Goal: Task Accomplishment & Management: Use online tool/utility

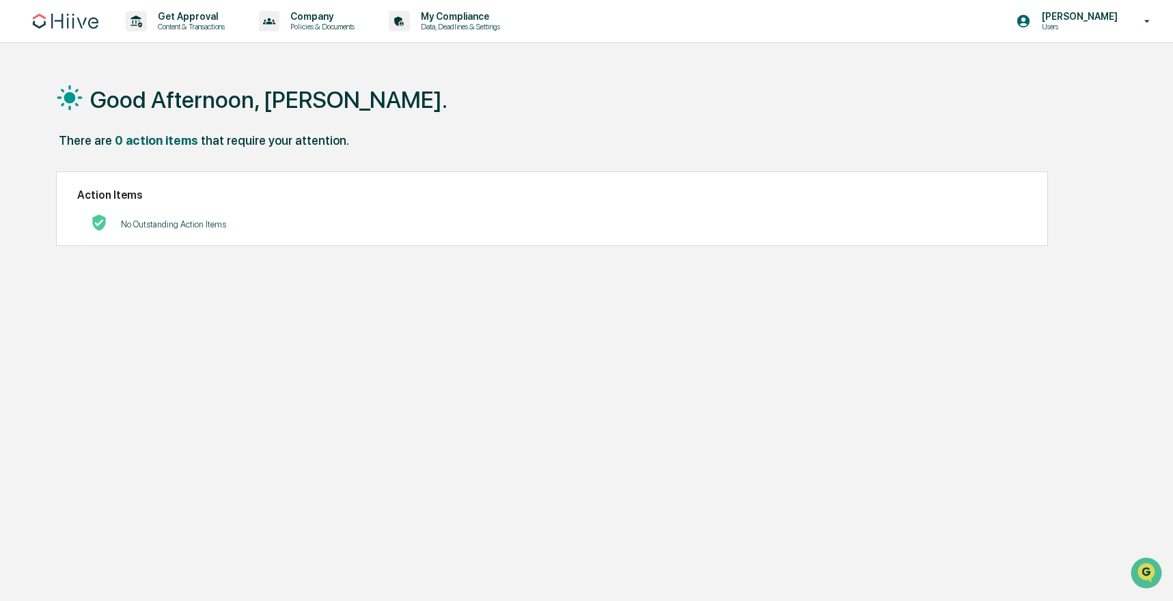
click at [340, 274] on div "Good Afternoon, Josh. There are 0 action items that require your attention. Act…" at bounding box center [584, 365] width 1097 height 601
click at [204, 1] on div "Get Approval Content & Transactions" at bounding box center [180, 21] width 120 height 42
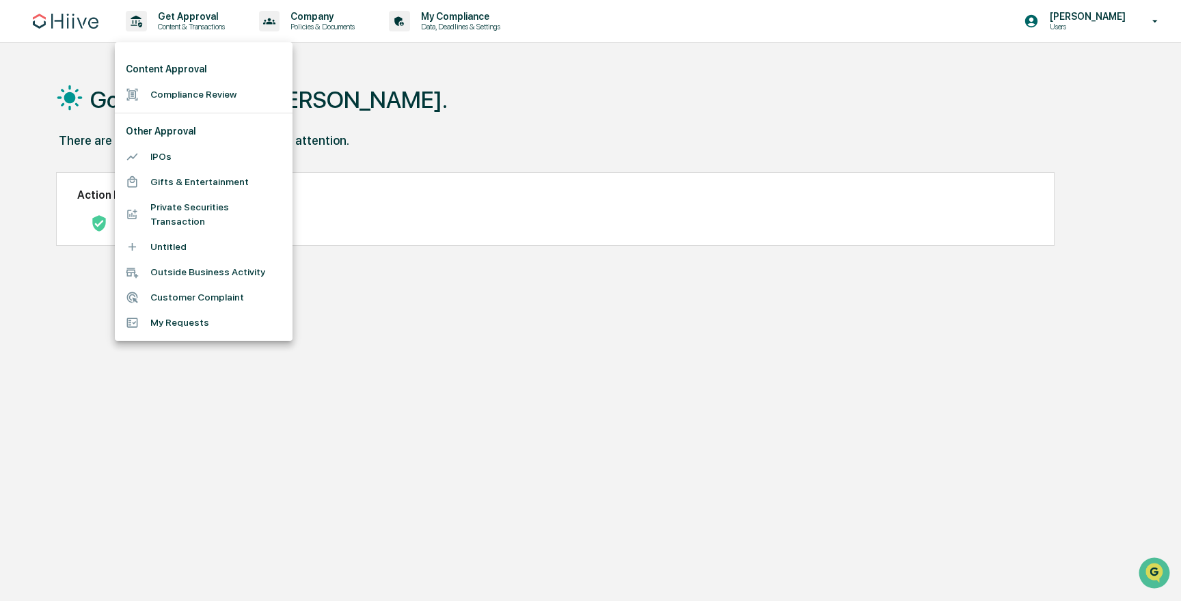
click at [199, 95] on li "Compliance Review" at bounding box center [204, 94] width 178 height 25
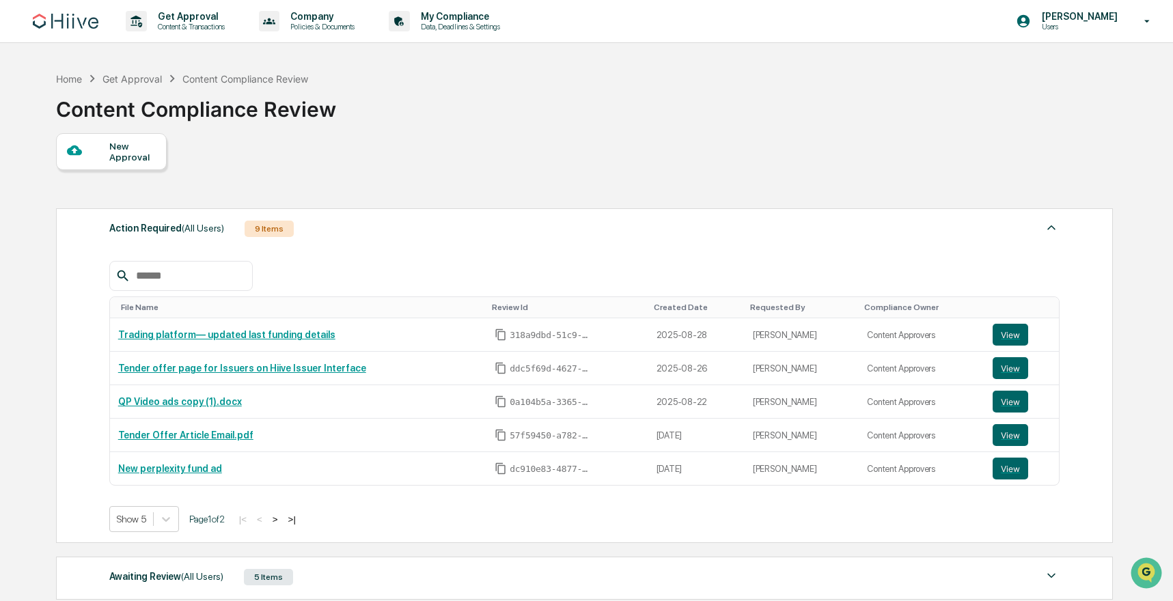
click at [201, 272] on input "text" at bounding box center [189, 276] width 116 height 18
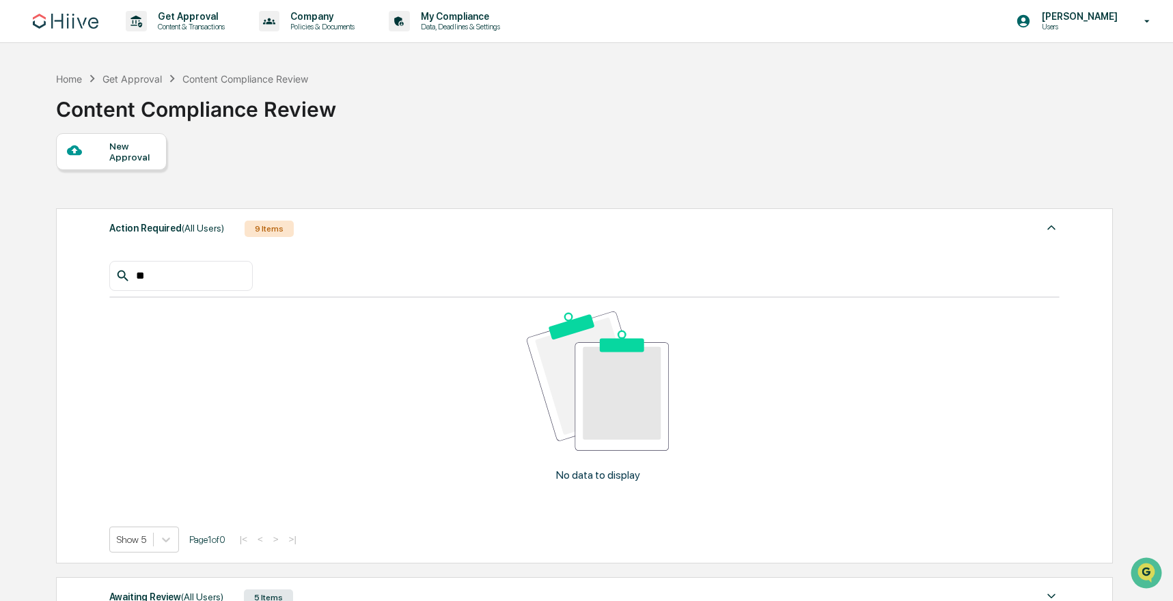
scroll to position [245, 0]
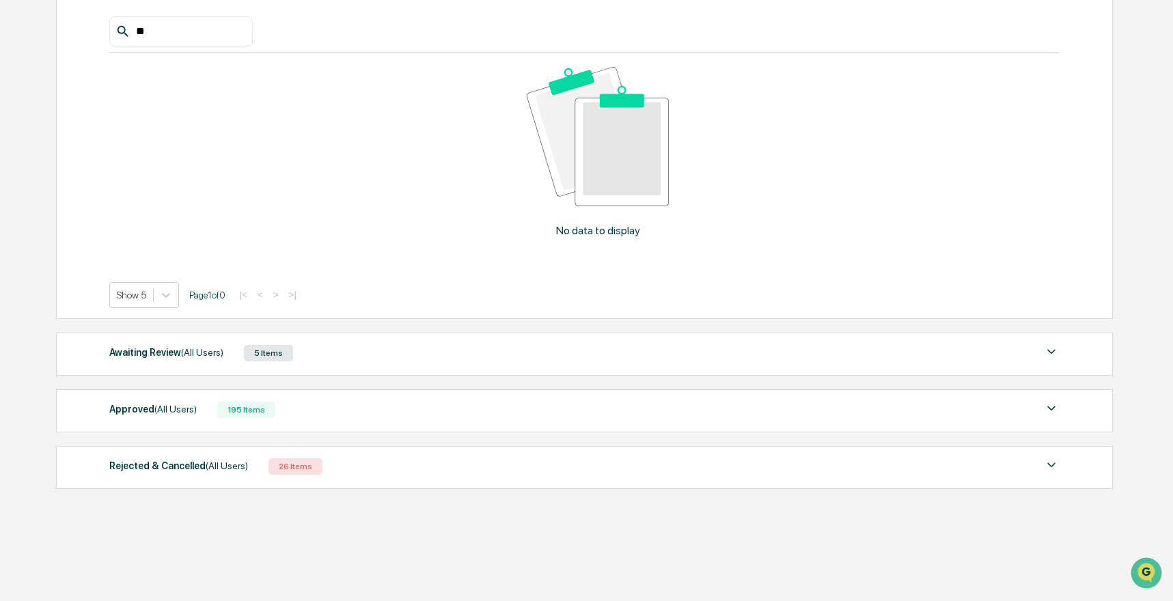
type input "**"
click at [351, 344] on div "Awaiting Review (All Users) 5 Items" at bounding box center [584, 353] width 951 height 19
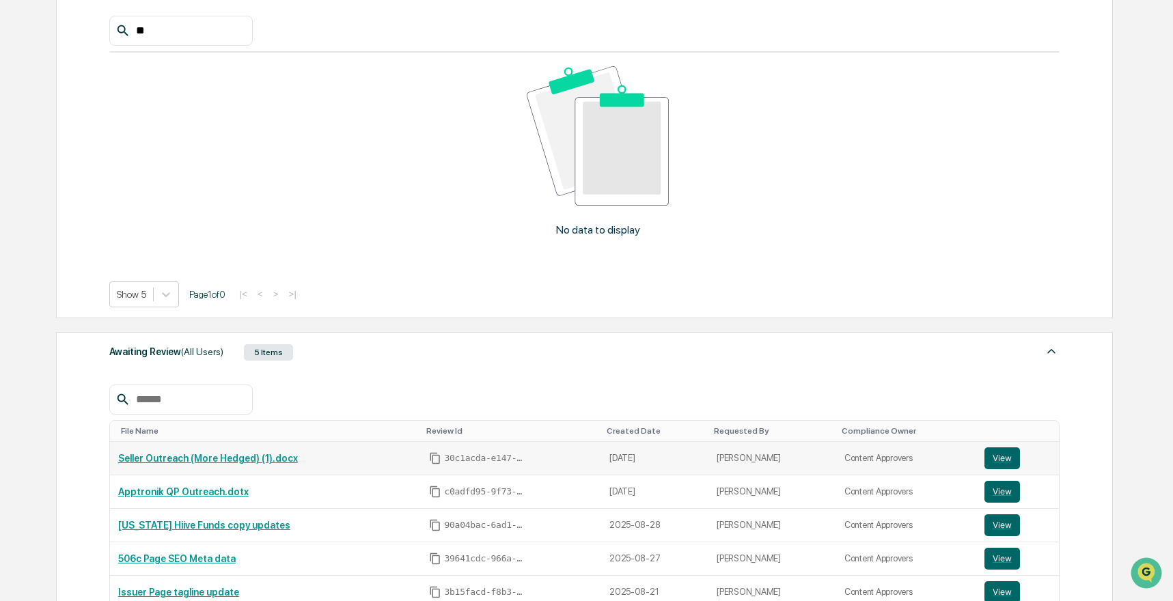
scroll to position [352, 0]
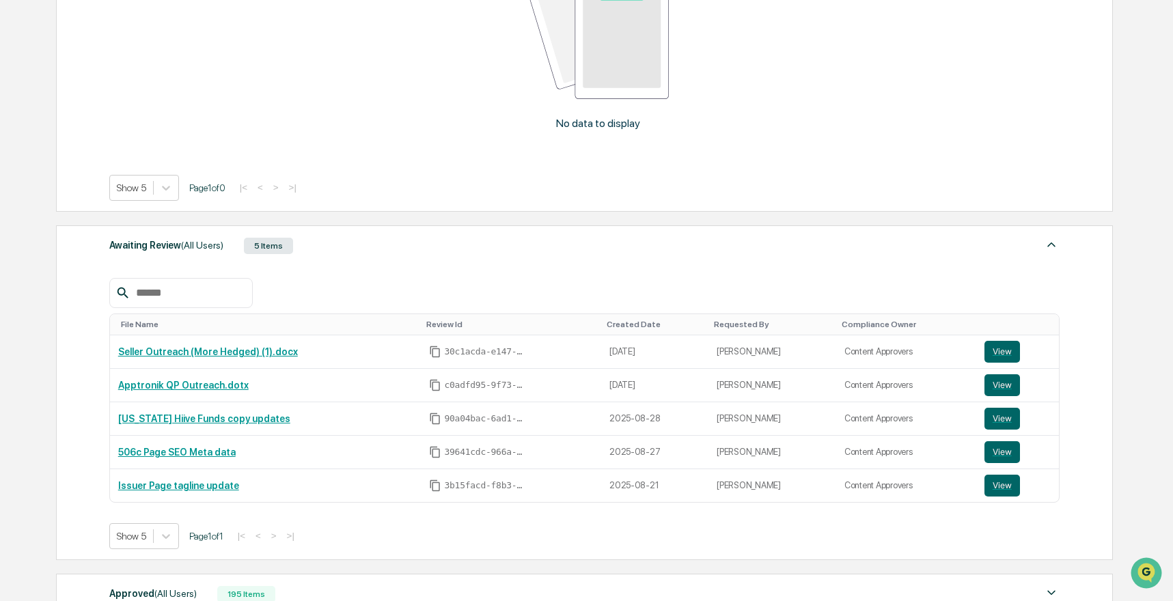
click at [176, 303] on div at bounding box center [181, 293] width 144 height 30
click at [180, 296] on input "text" at bounding box center [189, 293] width 116 height 18
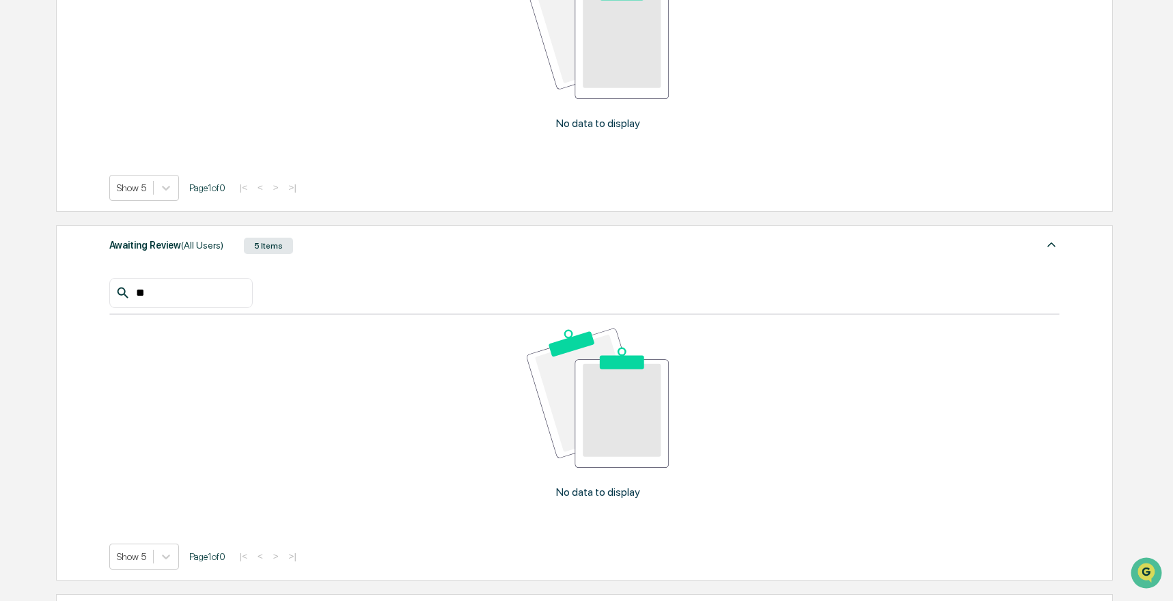
scroll to position [558, 0]
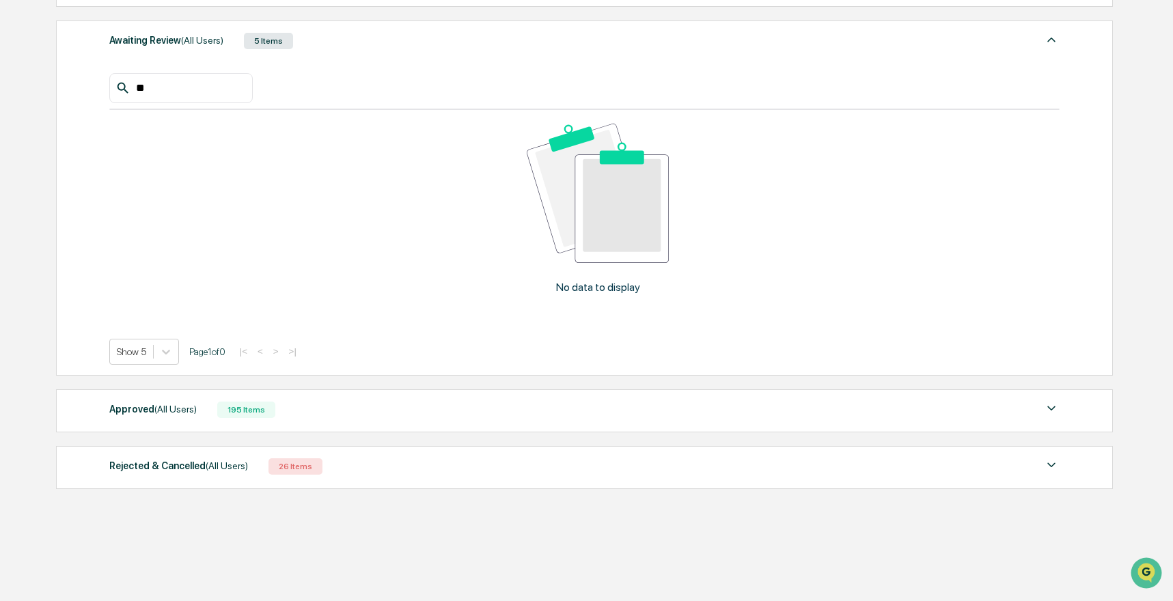
type input "**"
click at [325, 417] on div "Approved (All Users) 195 Items" at bounding box center [584, 409] width 951 height 19
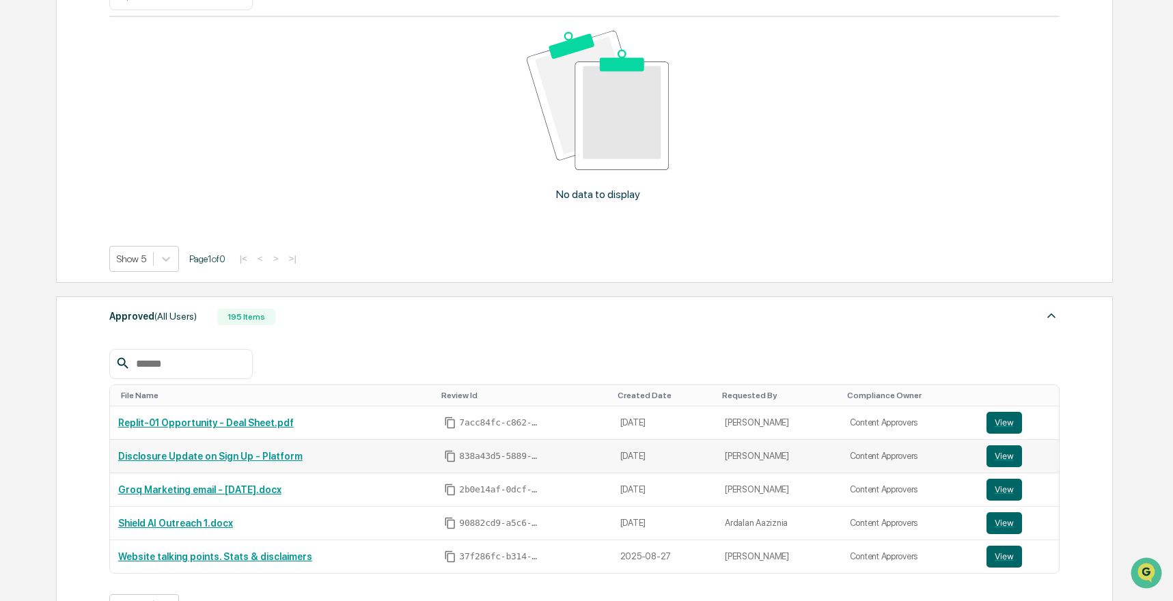
scroll to position [702, 0]
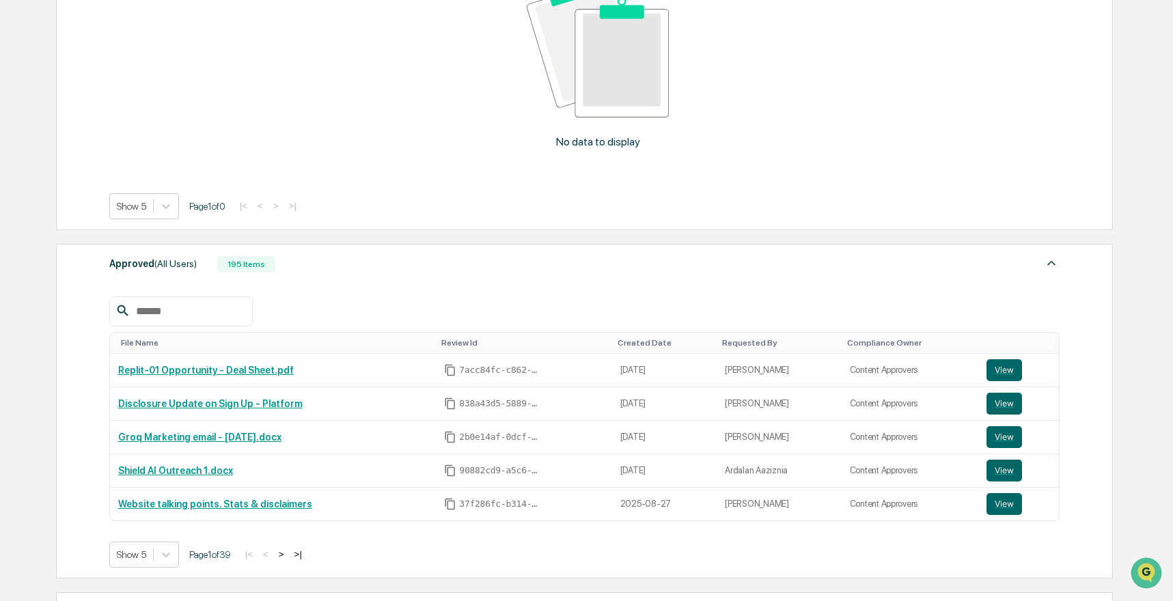
click at [168, 314] on input "text" at bounding box center [189, 312] width 116 height 18
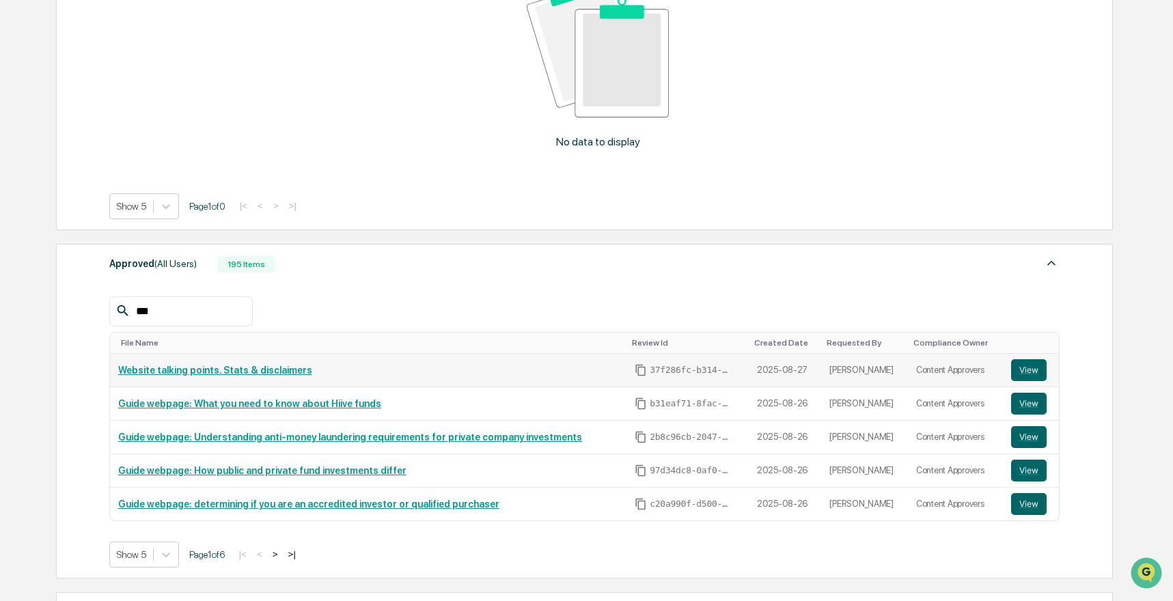
type input "***"
click at [1047, 371] on link "View" at bounding box center [1031, 370] width 40 height 22
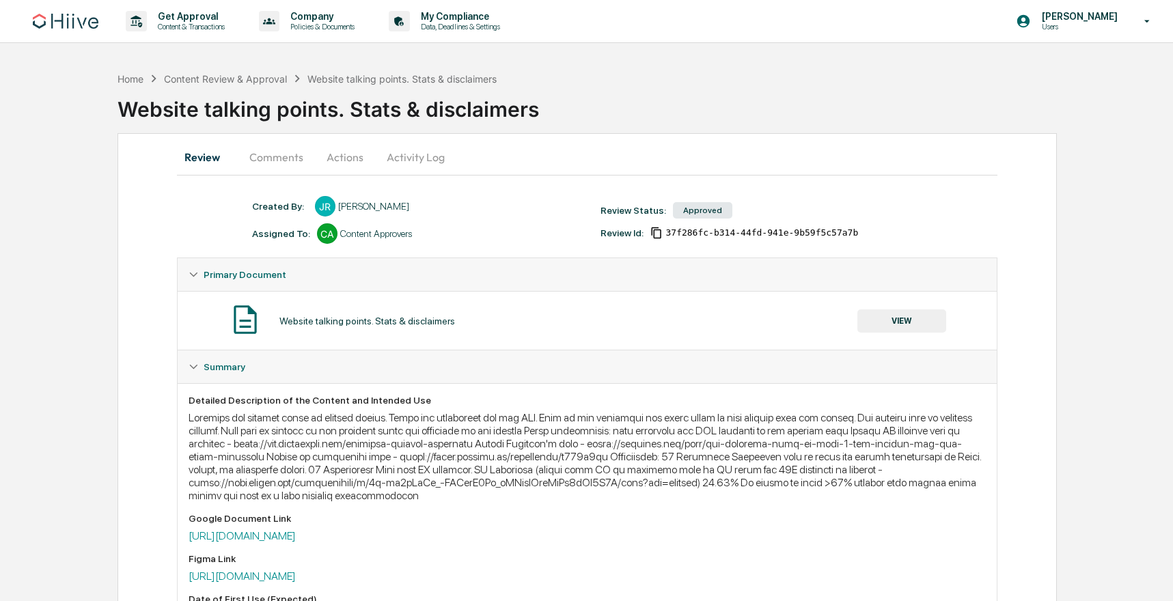
click at [420, 155] on button "Activity Log" at bounding box center [416, 157] width 80 height 33
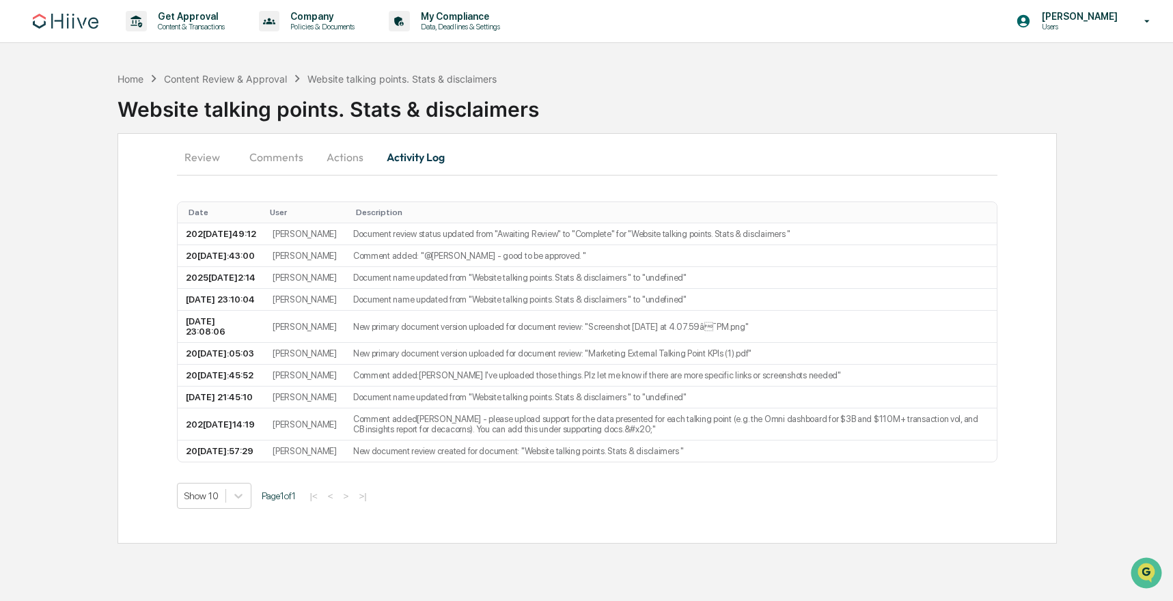
click at [338, 156] on button "Actions" at bounding box center [345, 157] width 62 height 33
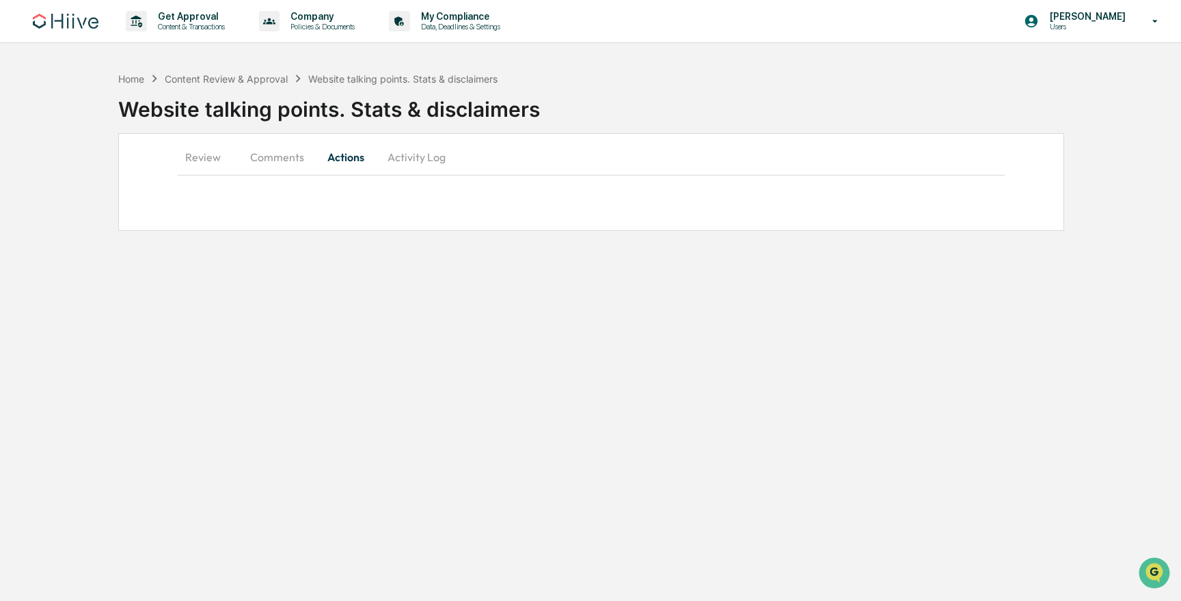
click at [263, 160] on button "Comments" at bounding box center [277, 157] width 76 height 33
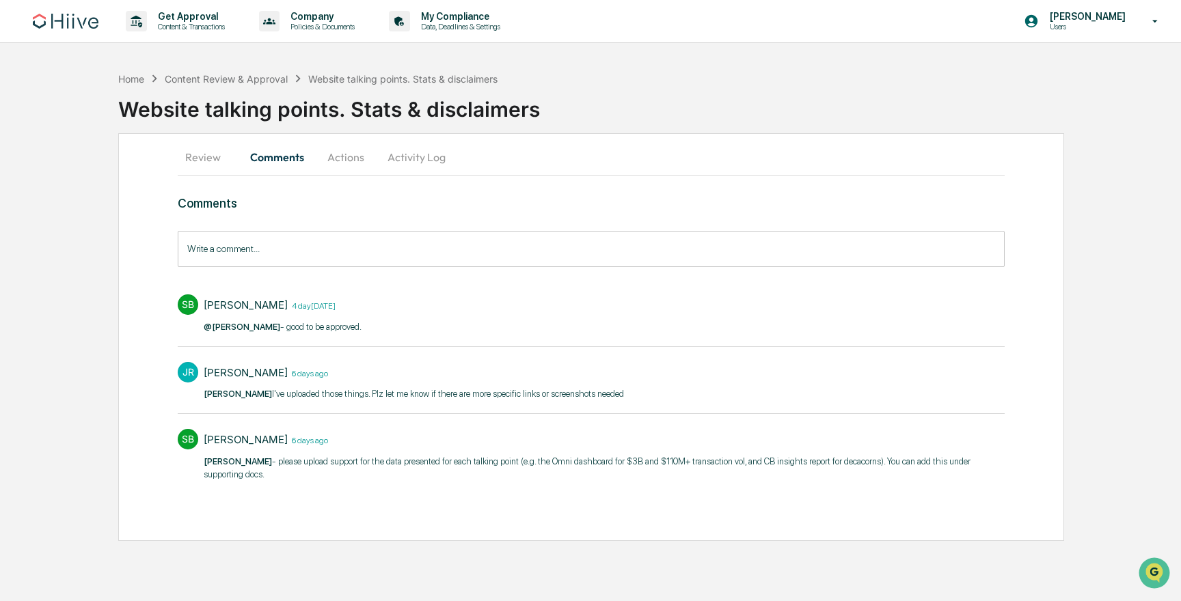
click at [235, 241] on div "Write a comment... Write a comment..." at bounding box center [591, 249] width 827 height 36
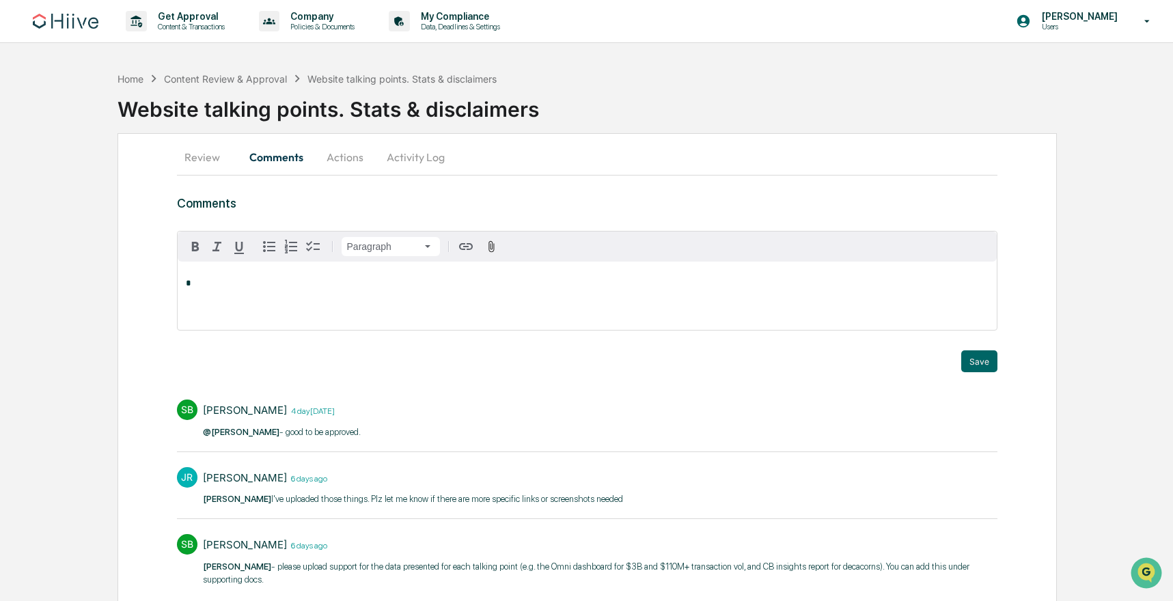
click at [204, 163] on button "Review" at bounding box center [208, 157] width 62 height 33
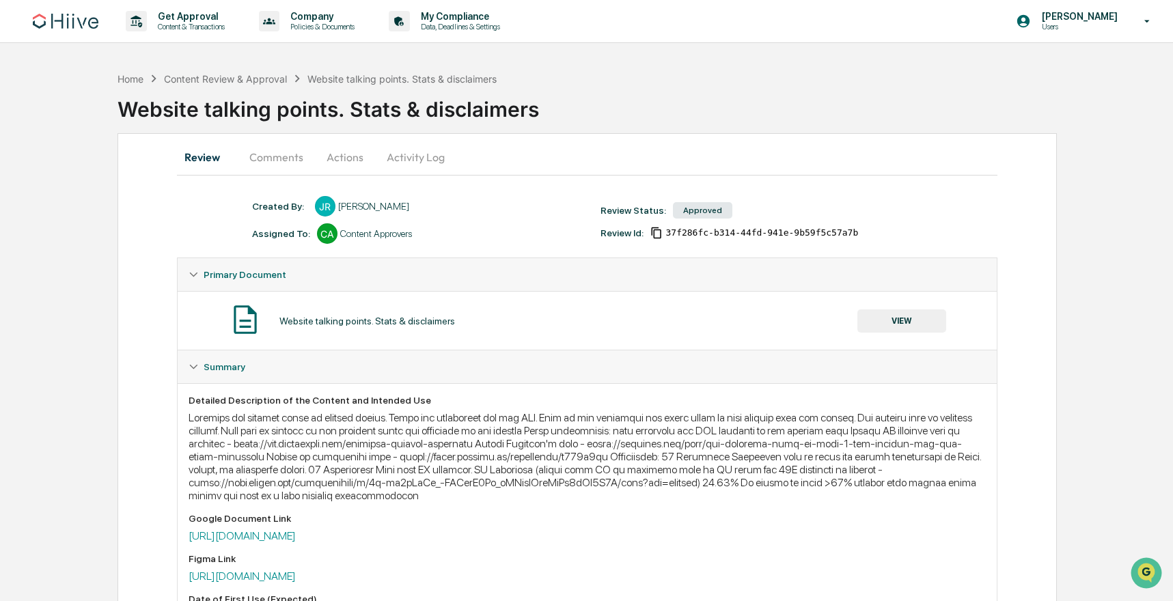
click at [269, 149] on button "Comments" at bounding box center [276, 157] width 76 height 33
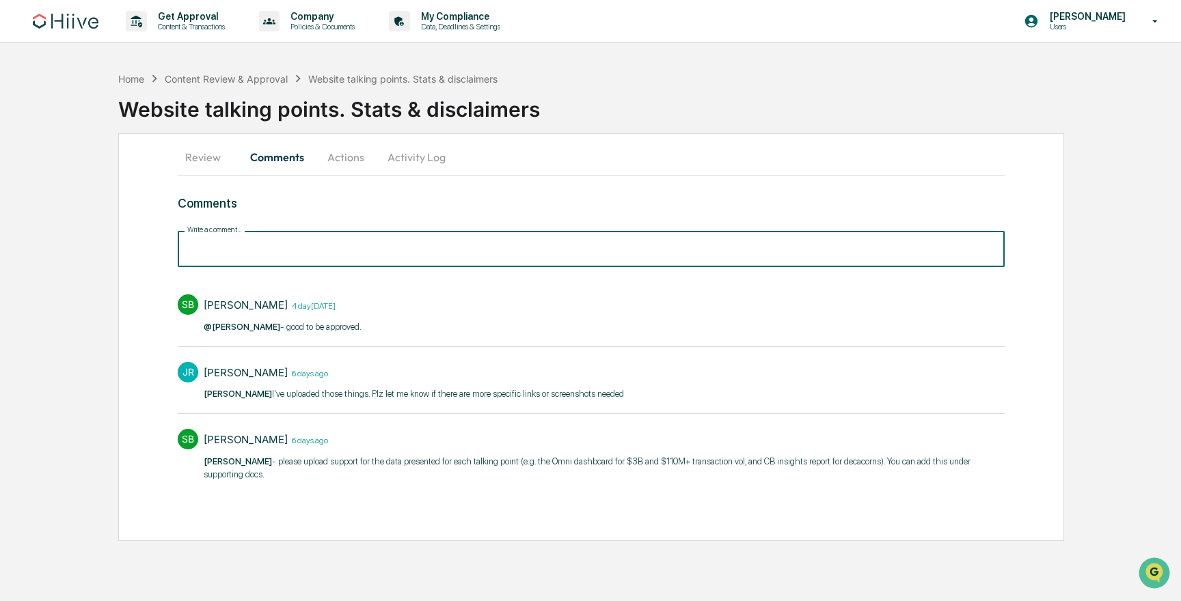
click at [285, 252] on input "Write a comment..." at bounding box center [591, 249] width 827 height 36
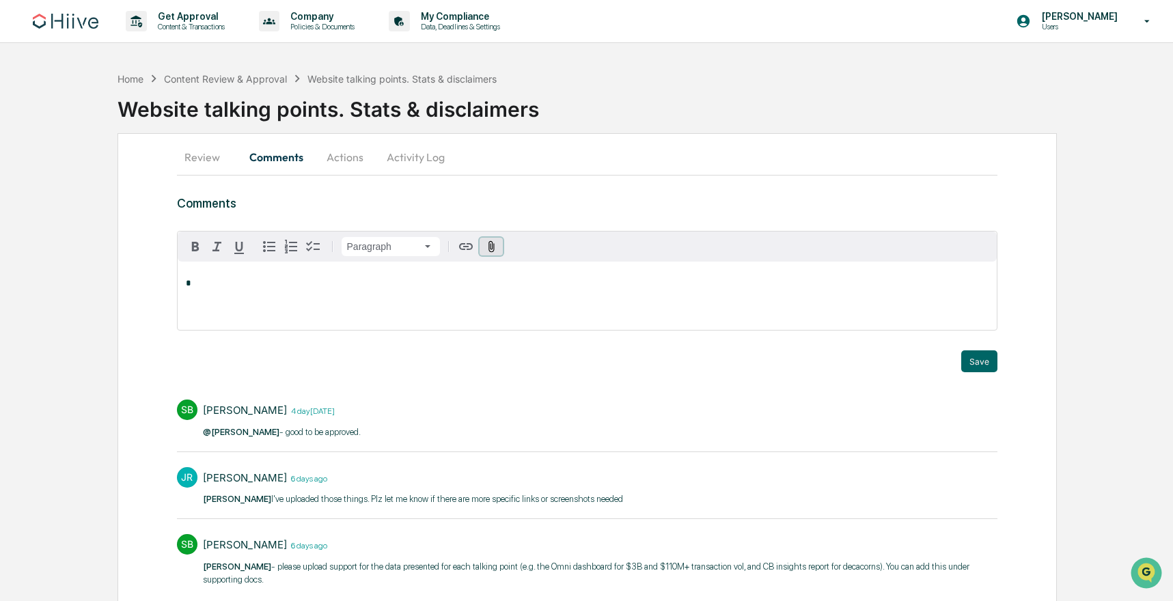
click at [483, 248] on button "button" at bounding box center [492, 247] width 24 height 18
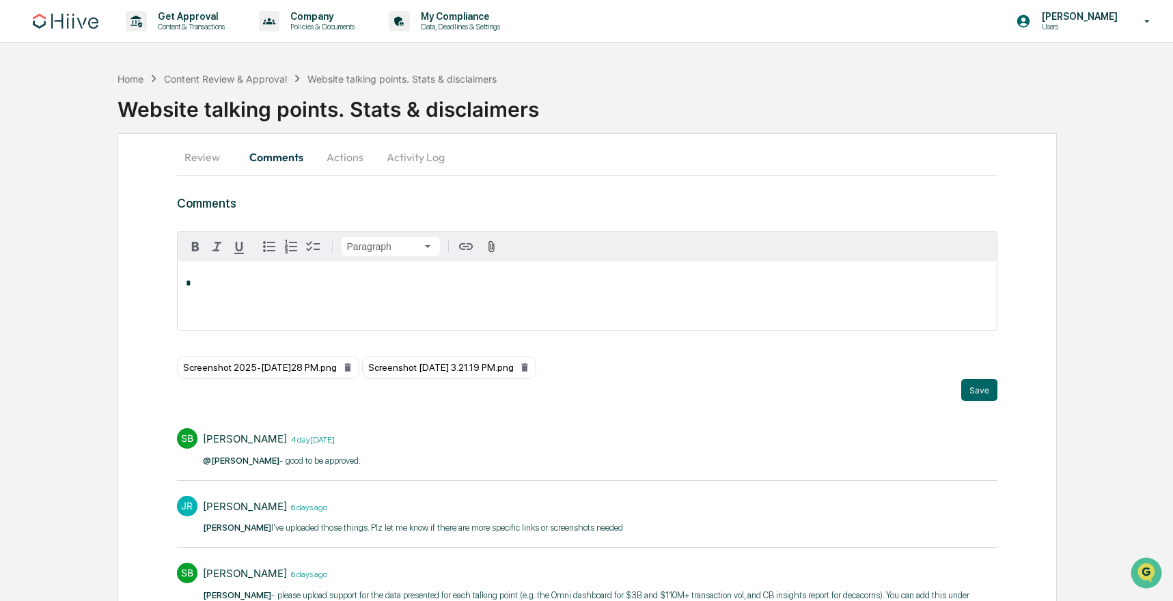
click at [250, 296] on div "*" at bounding box center [588, 296] width 820 height 68
drag, startPoint x: 218, startPoint y: 304, endPoint x: 255, endPoint y: 307, distance: 37.0
click at [218, 303] on div "[PERSON_NAME]" at bounding box center [231, 305] width 90 height 17
click at [958, 384] on div "Save" at bounding box center [587, 390] width 821 height 22
drag, startPoint x: 970, startPoint y: 385, endPoint x: 440, endPoint y: 306, distance: 536.2
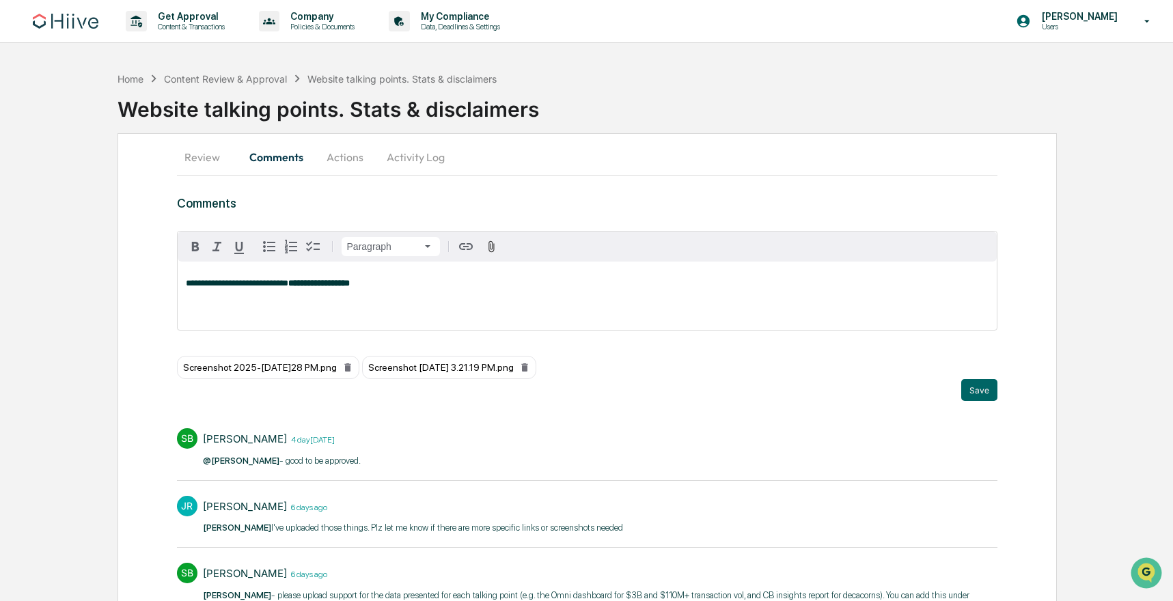
click at [490, 316] on div "**********" at bounding box center [587, 316] width 821 height 170
click at [288, 283] on span "**********" at bounding box center [237, 283] width 103 height 9
click at [530, 364] on icon at bounding box center [524, 367] width 11 height 11
click at [353, 369] on icon at bounding box center [347, 367] width 11 height 11
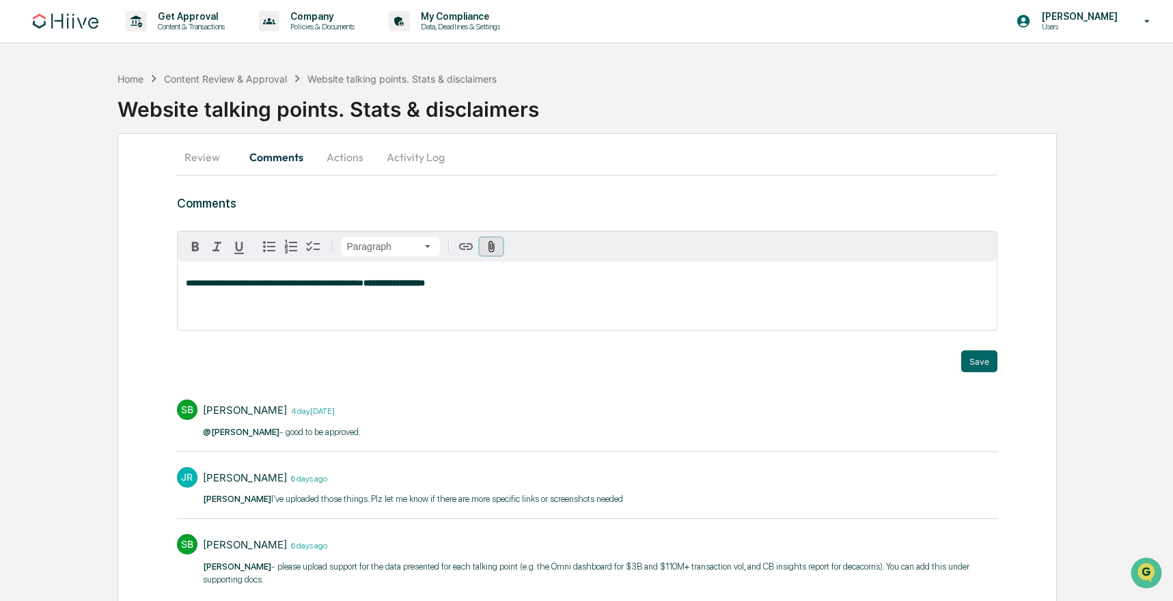
click at [487, 254] on button "button" at bounding box center [492, 247] width 24 height 18
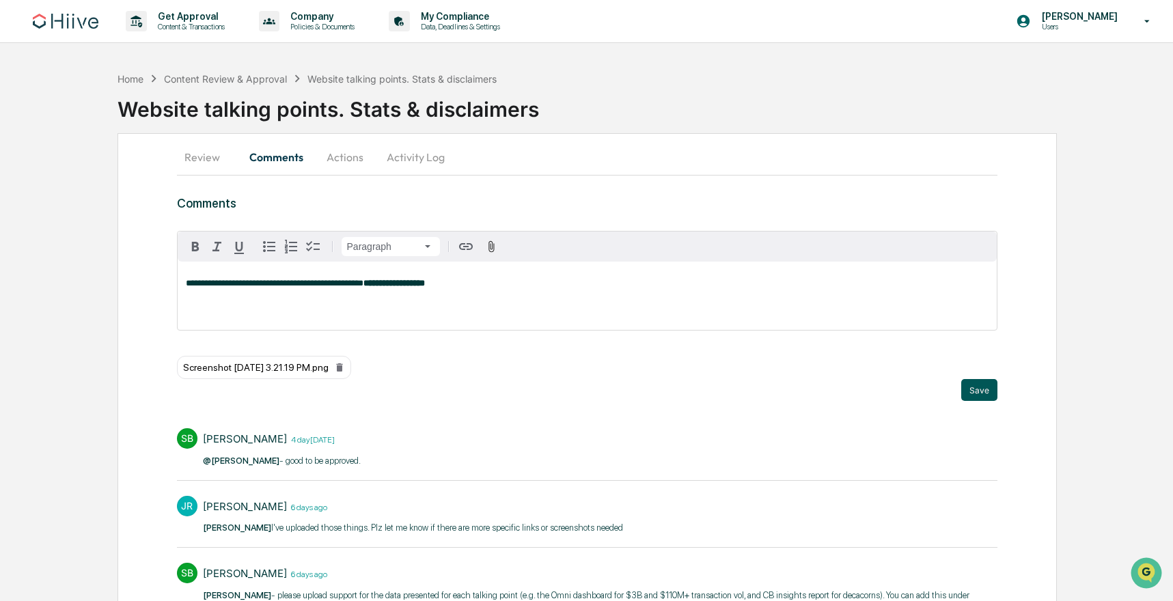
click at [976, 383] on button "Save" at bounding box center [979, 390] width 36 height 22
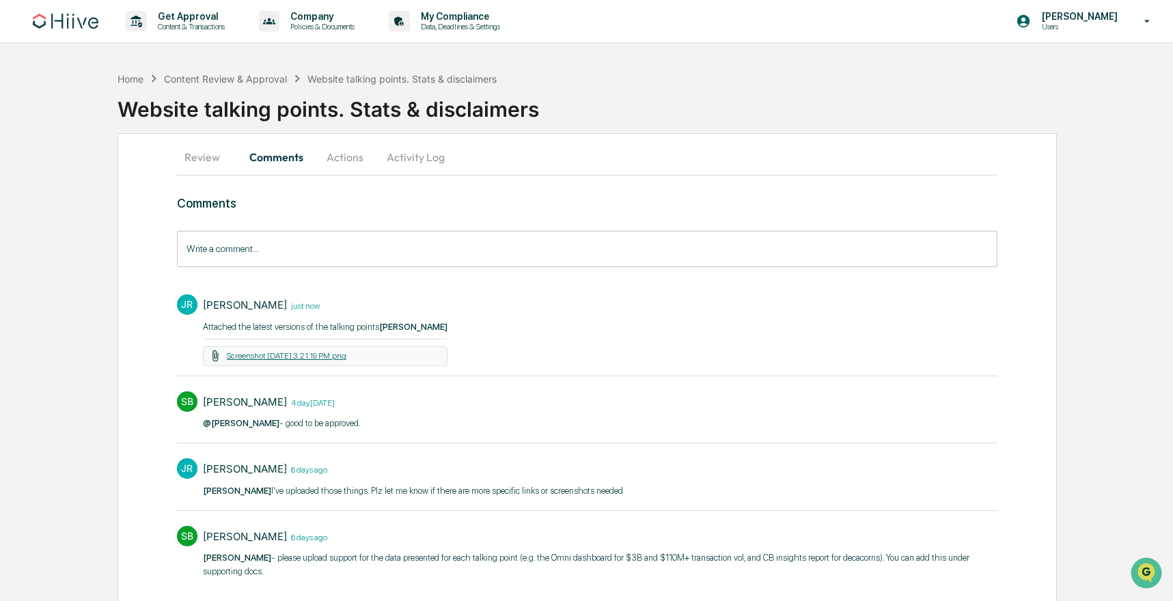
click at [314, 355] on link "Screenshot 2025-09-02 at 3.21.19 PM.png" at bounding box center [287, 356] width 120 height 10
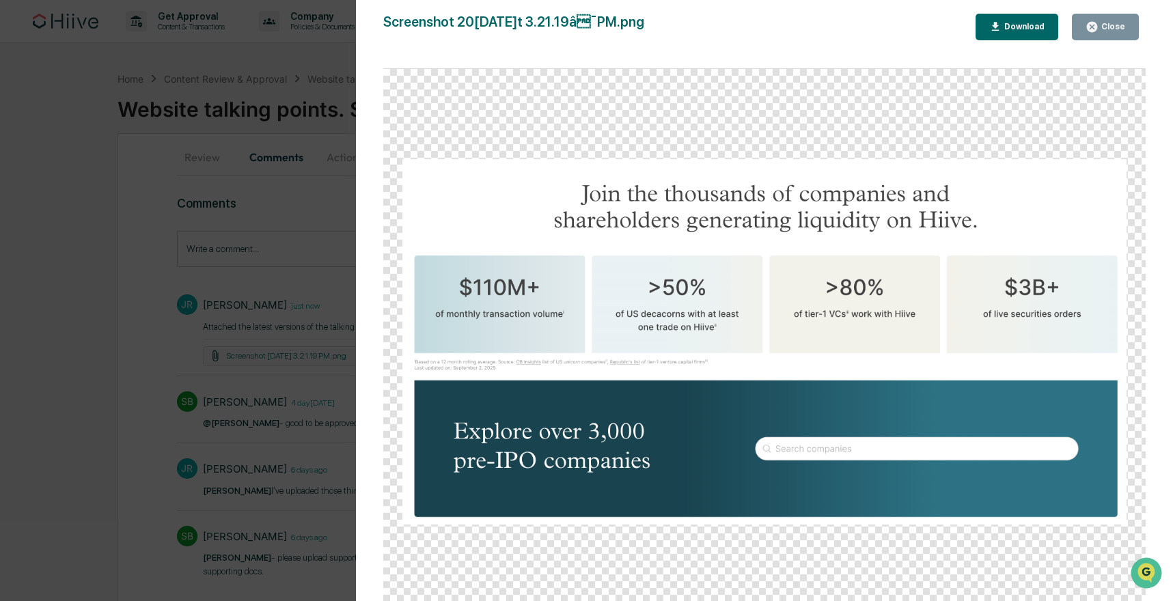
click at [284, 393] on div "Version History 09/02/2025, 10:28 PM Josh Reding Screenshot 2025-09-02 at 3.21.…" at bounding box center [586, 300] width 1173 height 601
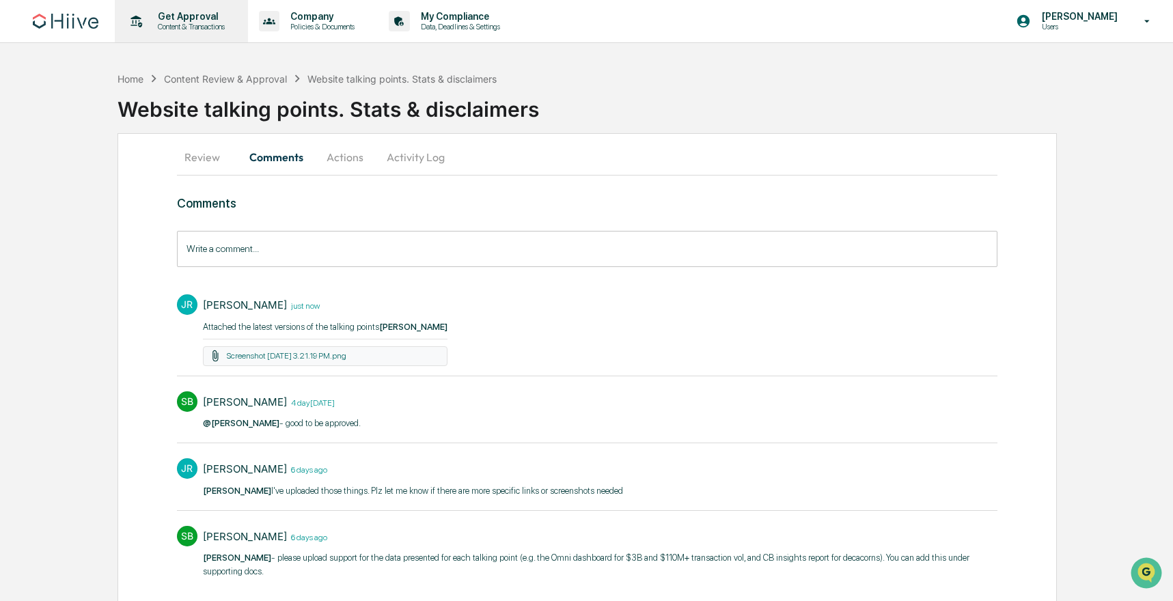
click at [178, 37] on div "Get Approval Content & Transactions" at bounding box center [180, 21] width 120 height 42
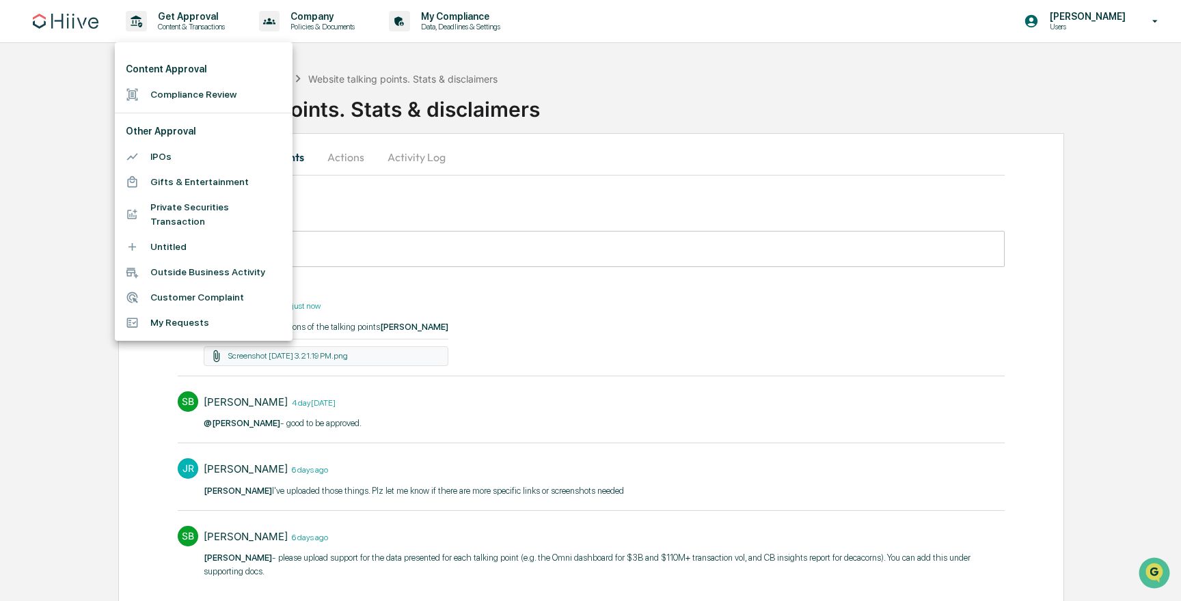
click at [409, 171] on div at bounding box center [590, 300] width 1181 height 601
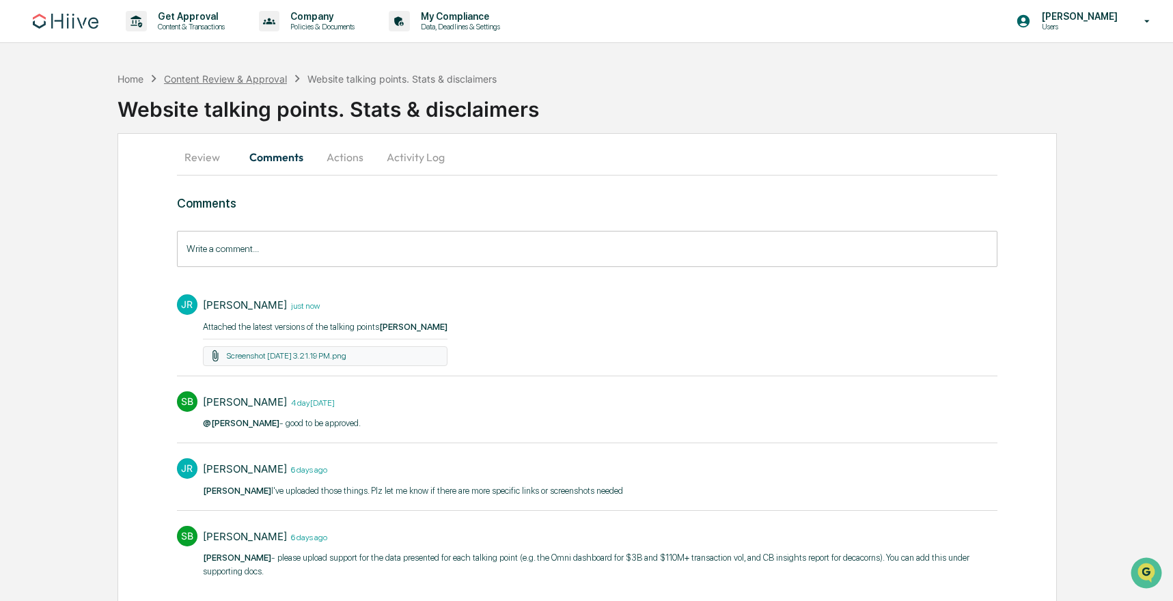
click at [263, 77] on div "Content Review & Approval" at bounding box center [225, 79] width 123 height 12
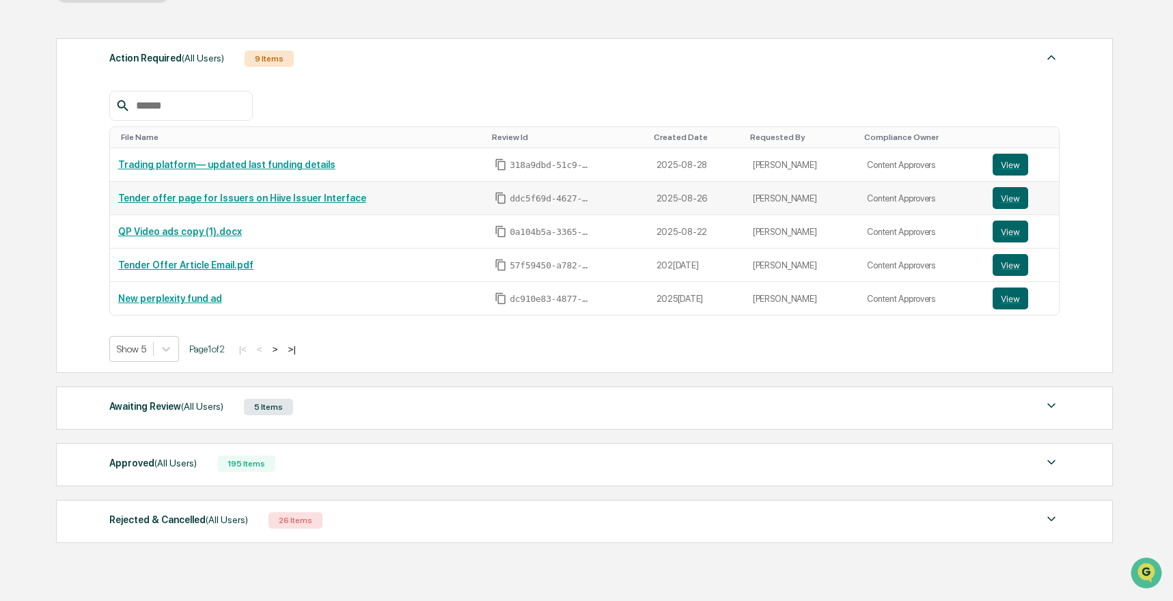
scroll to position [226, 0]
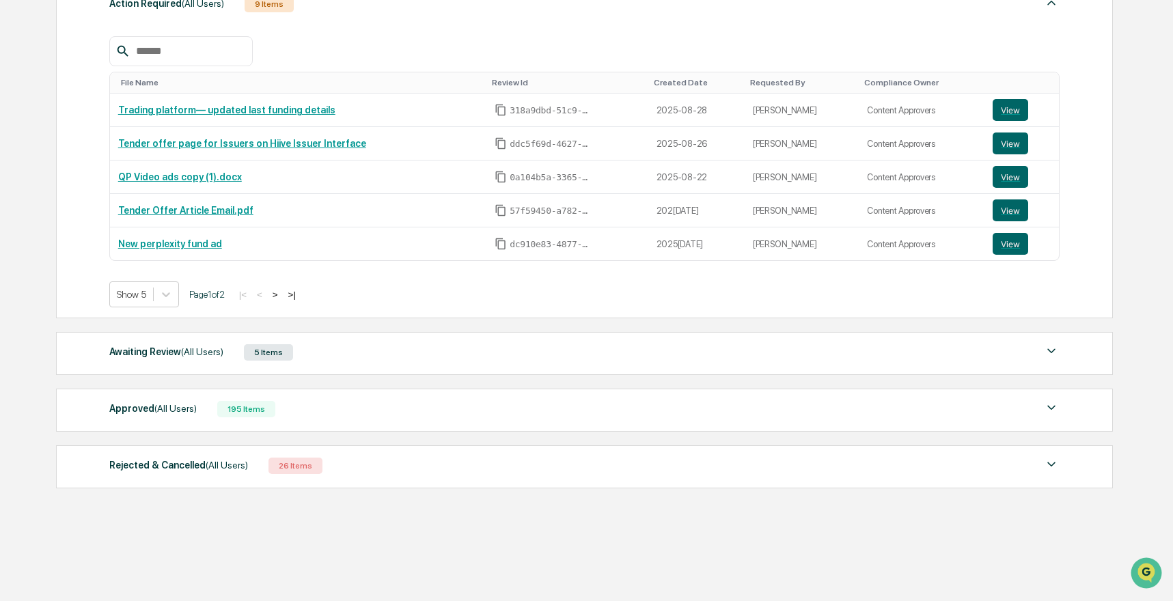
click at [271, 412] on div "195 Items" at bounding box center [246, 409] width 58 height 16
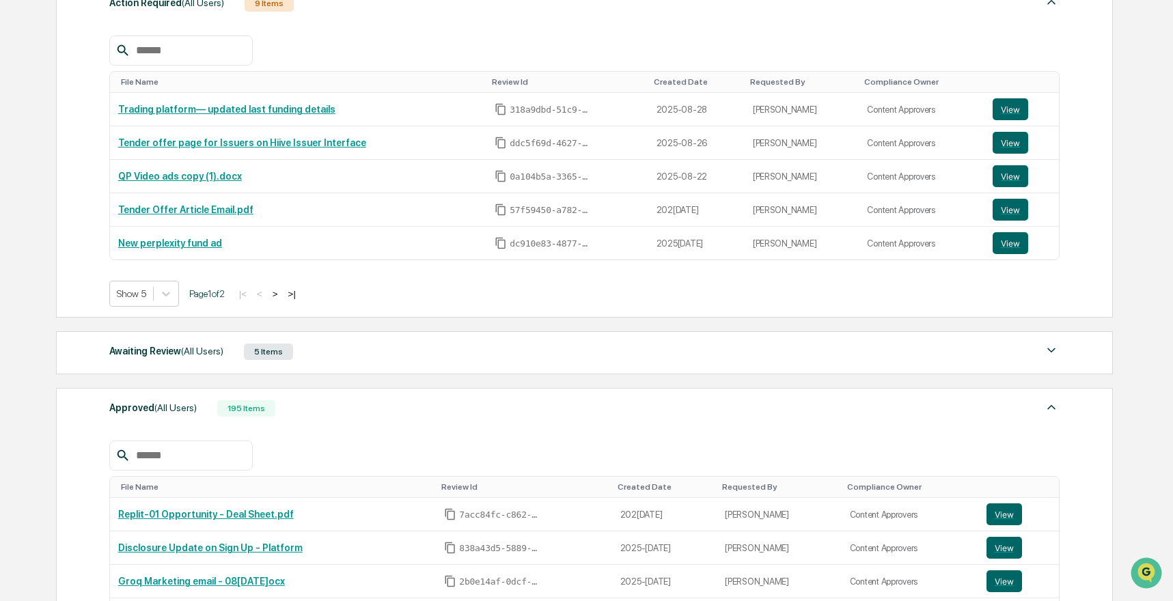
click at [219, 451] on input "text" at bounding box center [189, 456] width 116 height 18
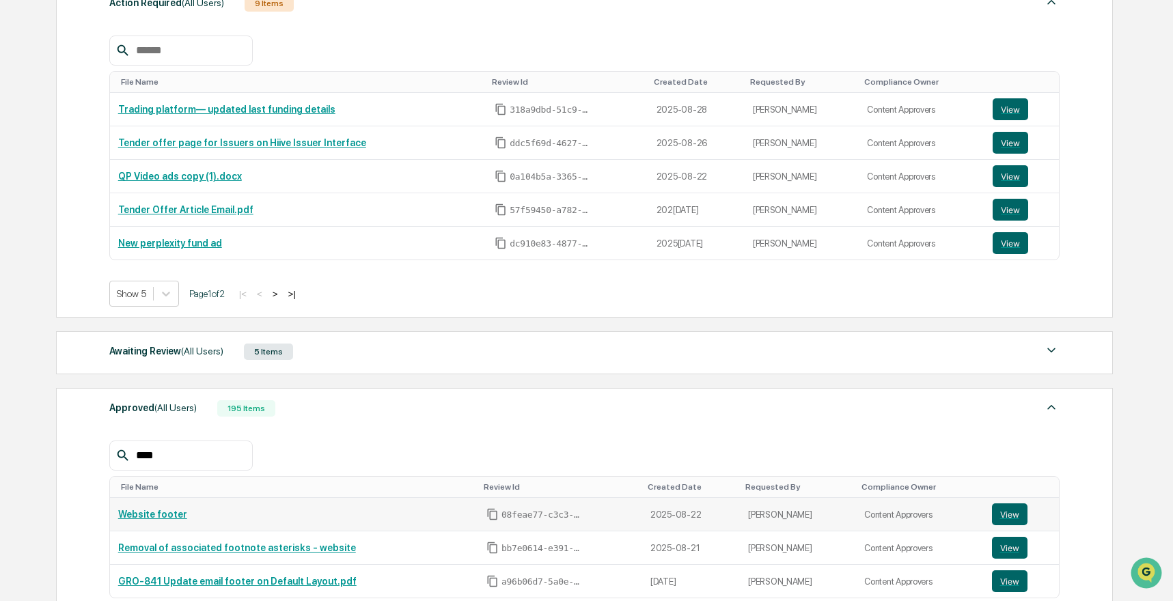
type input "****"
click at [170, 513] on link "Website footer" at bounding box center [152, 514] width 69 height 11
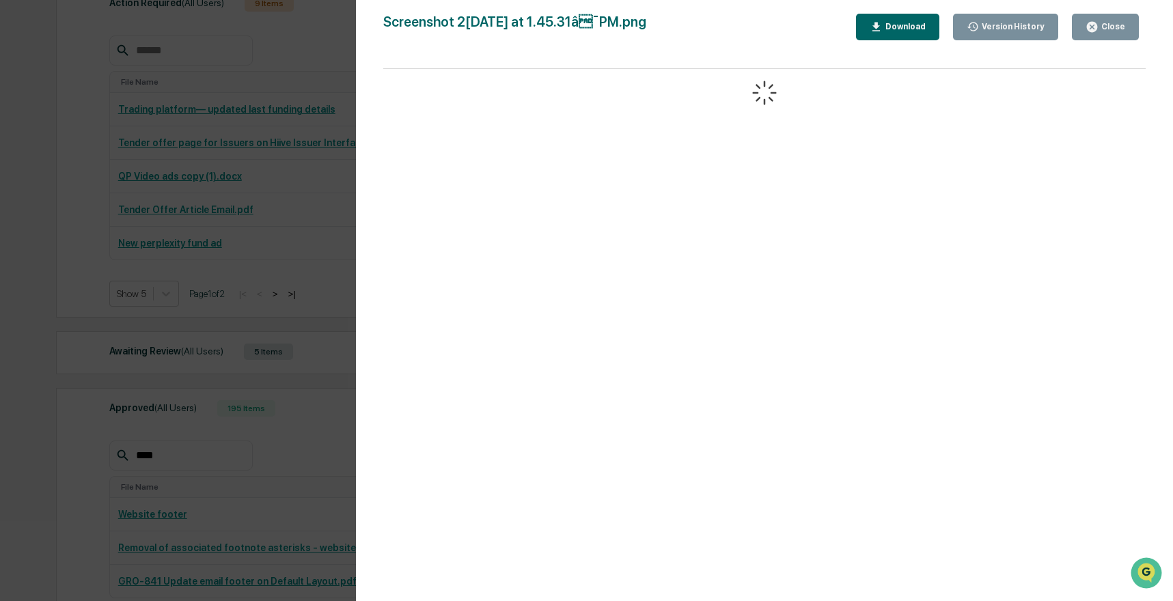
drag, startPoint x: 451, startPoint y: 217, endPoint x: 417, endPoint y: 226, distance: 35.3
click at [417, 225] on div at bounding box center [764, 342] width 763 height 546
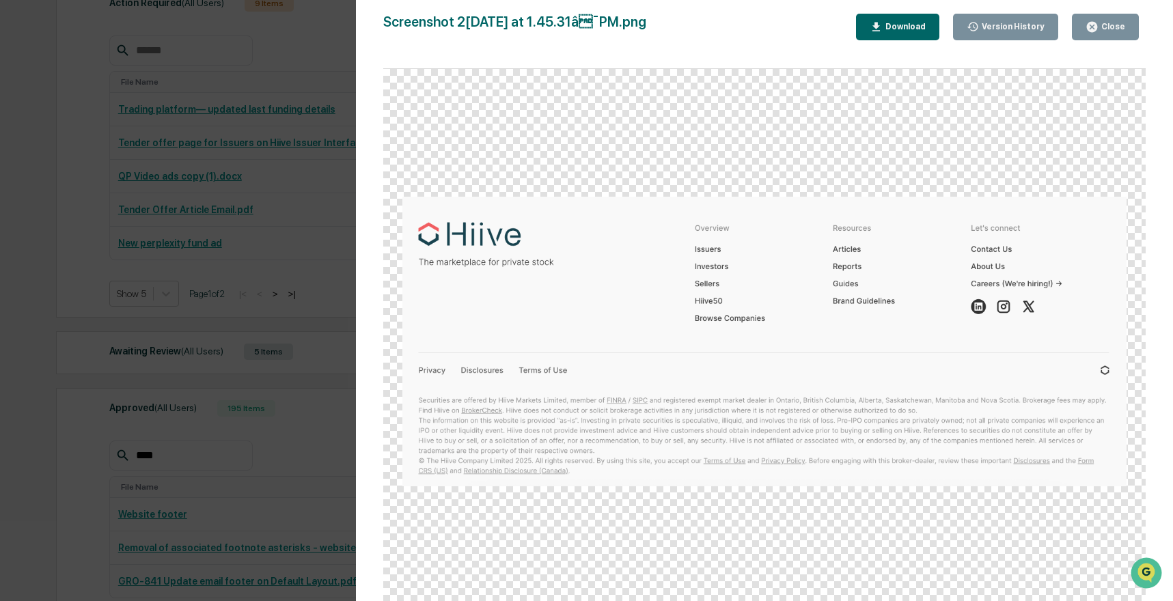
click at [326, 303] on div "Version History 08/27/2025, 09:01 PM Josh Reding 08/22/2025, 03:02 PM Josh Redi…" at bounding box center [586, 300] width 1173 height 601
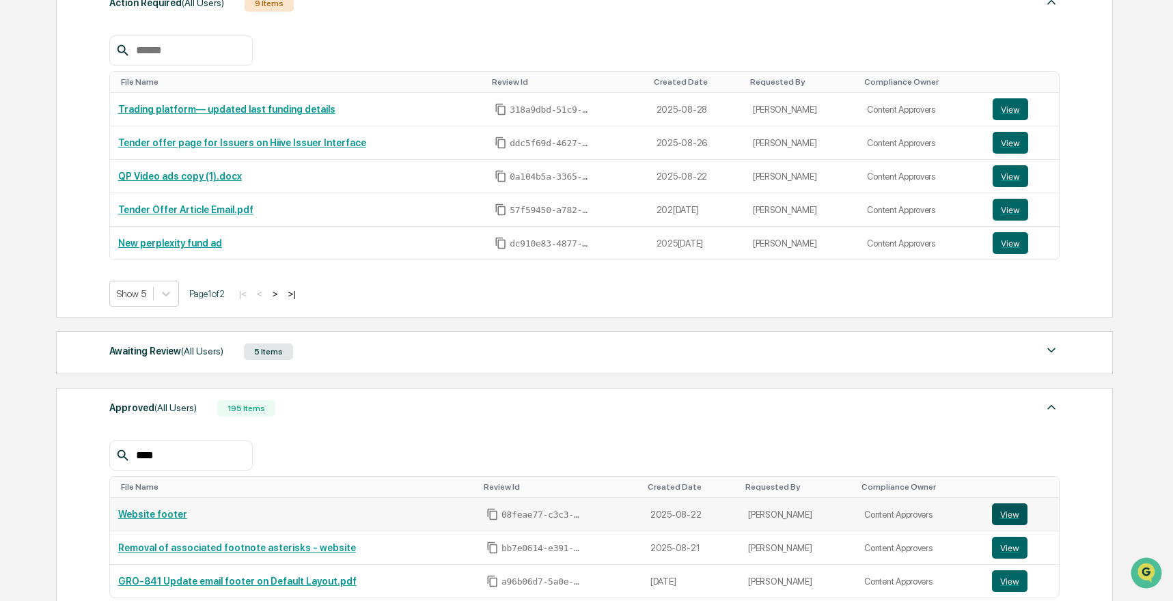
click at [1000, 510] on button "View" at bounding box center [1010, 515] width 36 height 22
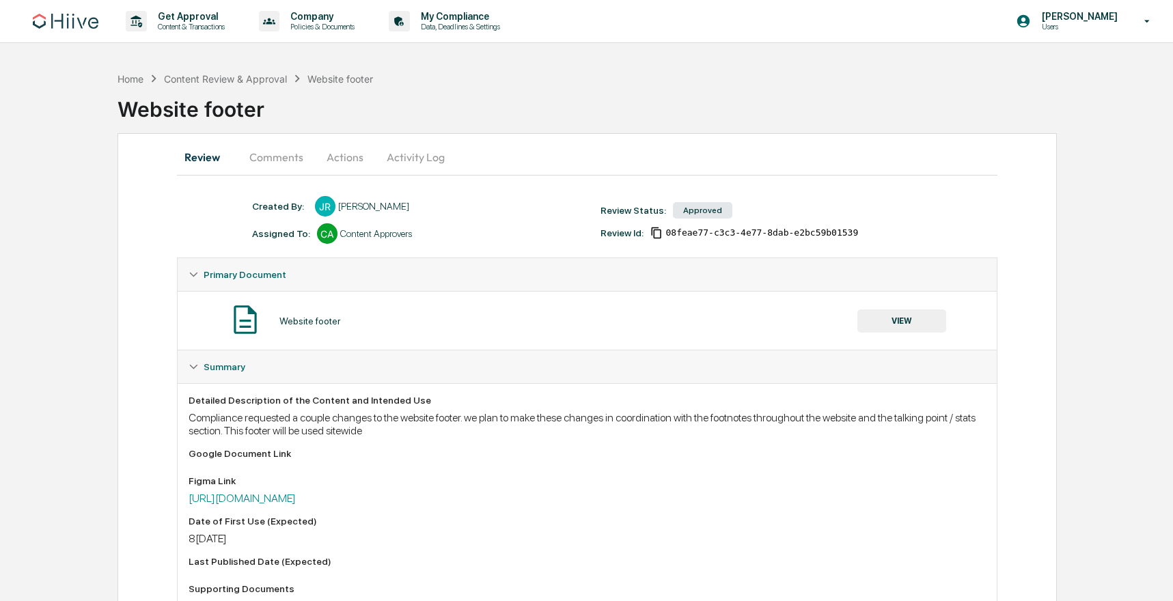
click at [279, 158] on button "Comments" at bounding box center [276, 157] width 76 height 33
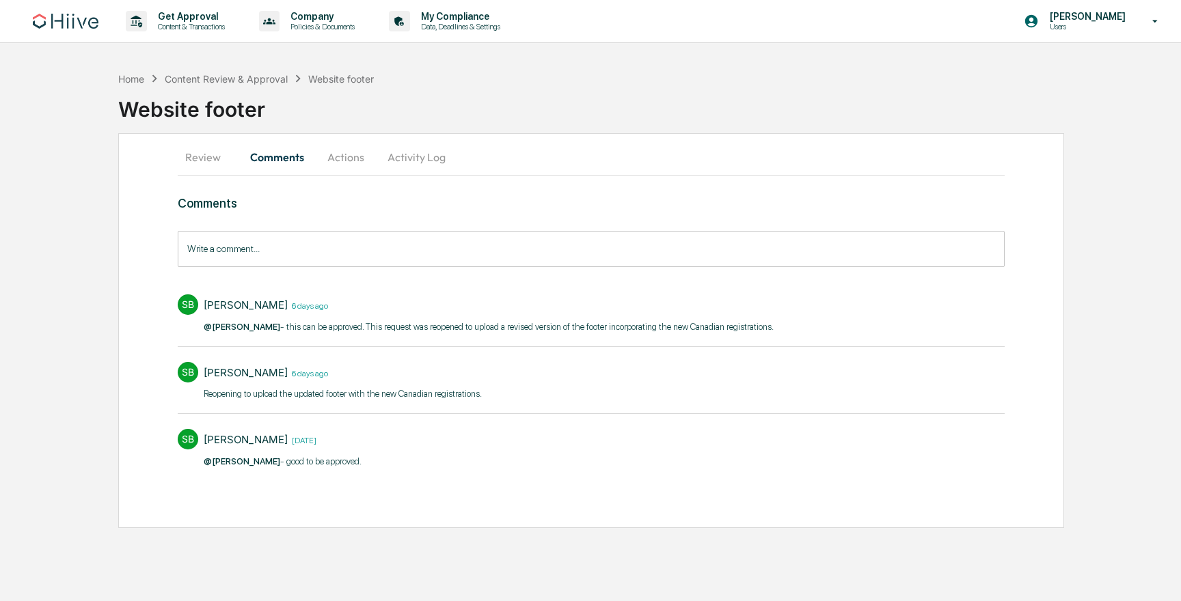
click at [344, 249] on input "Write a comment..." at bounding box center [591, 249] width 827 height 36
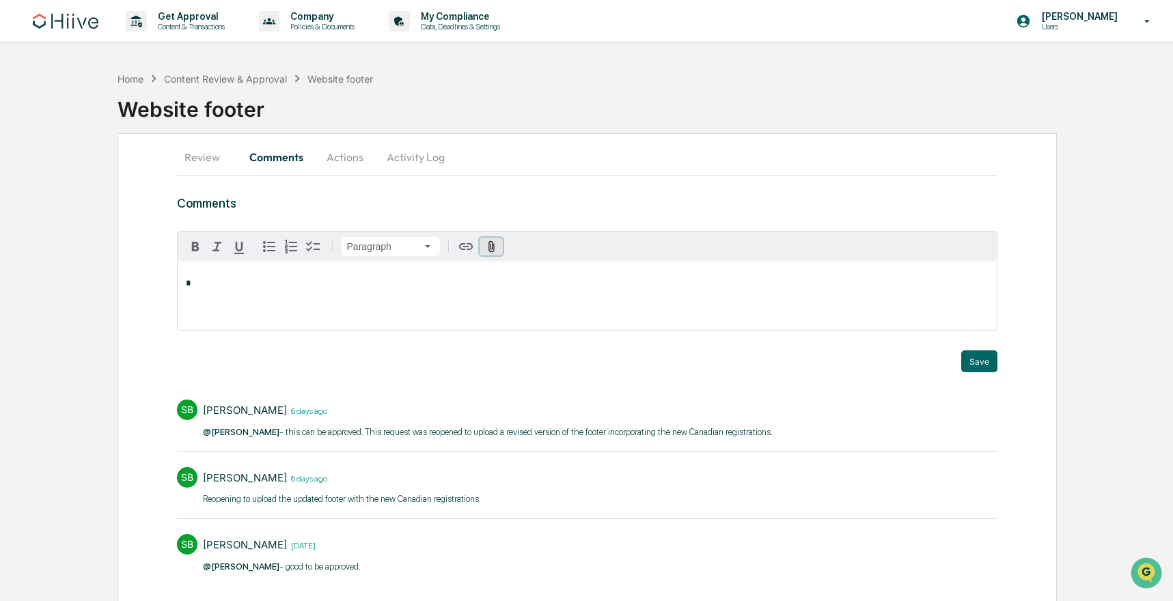
click at [495, 247] on icon "button" at bounding box center [491, 247] width 13 height 13
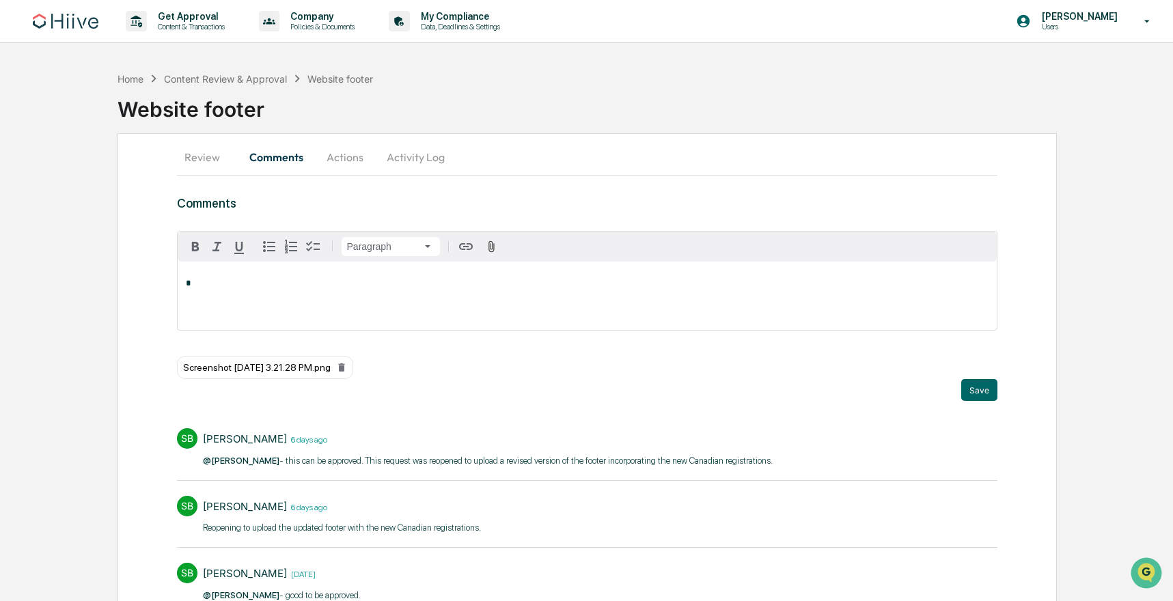
click at [282, 284] on p "*" at bounding box center [588, 284] width 804 height 10
click at [1007, 390] on div "**********" at bounding box center [588, 397] width 940 height 529
click at [993, 391] on button "Save" at bounding box center [979, 390] width 36 height 22
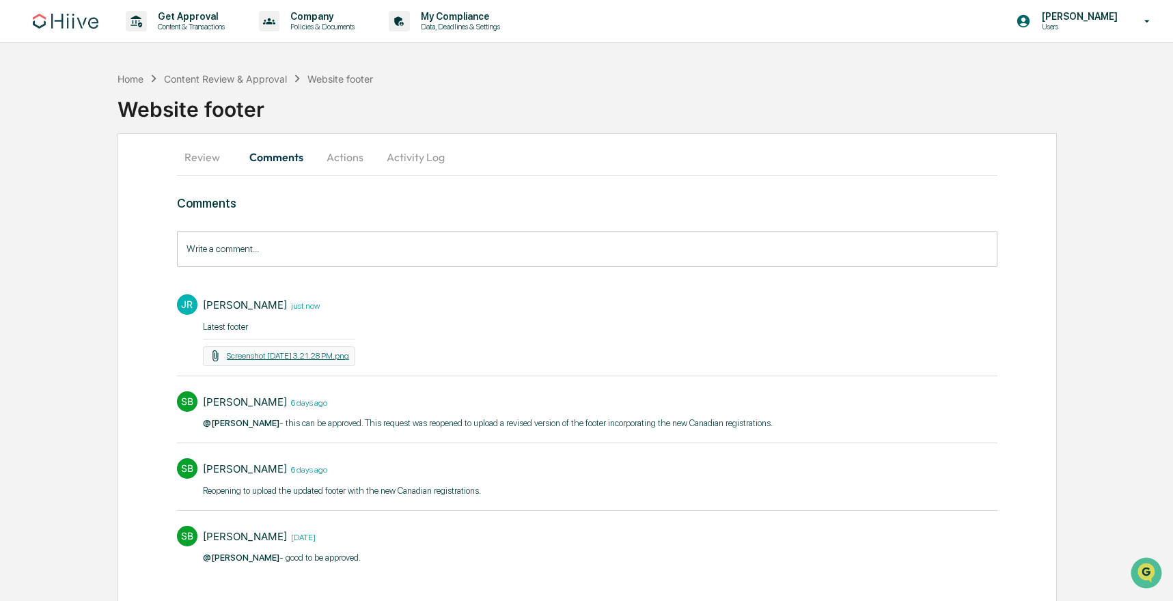
click at [231, 353] on link "Screenshot [DATE] 3.21.28 PM.png" at bounding box center [288, 356] width 122 height 10
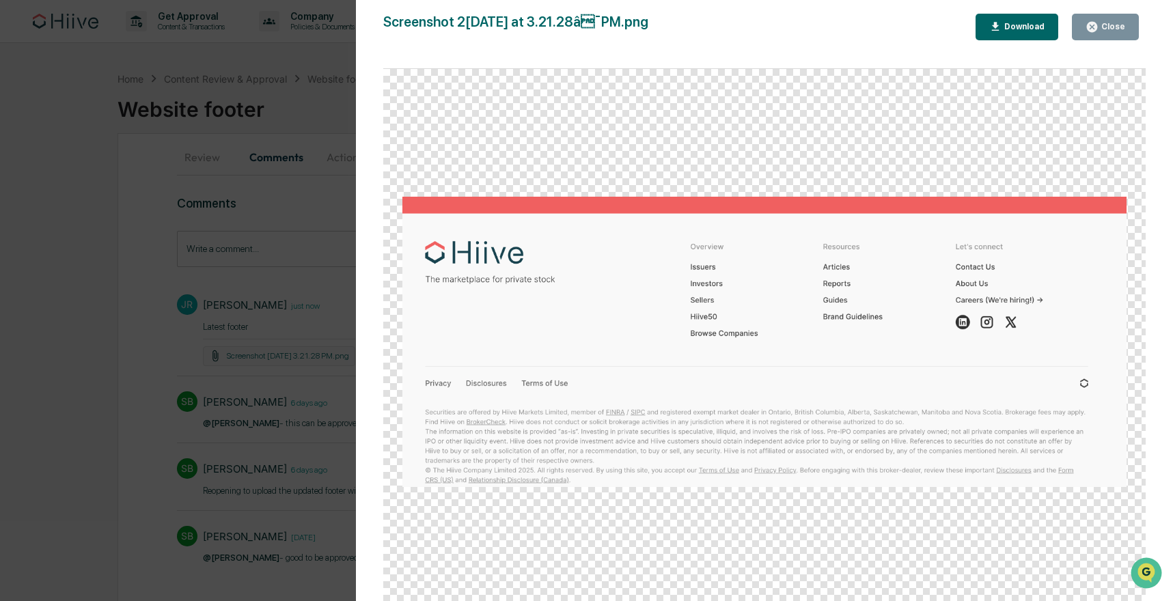
click at [203, 209] on div "Version History [DATE] 10:28 PM [PERSON_NAME] Screenshot [DATE] at 3.21.28â¯PM…" at bounding box center [586, 300] width 1173 height 601
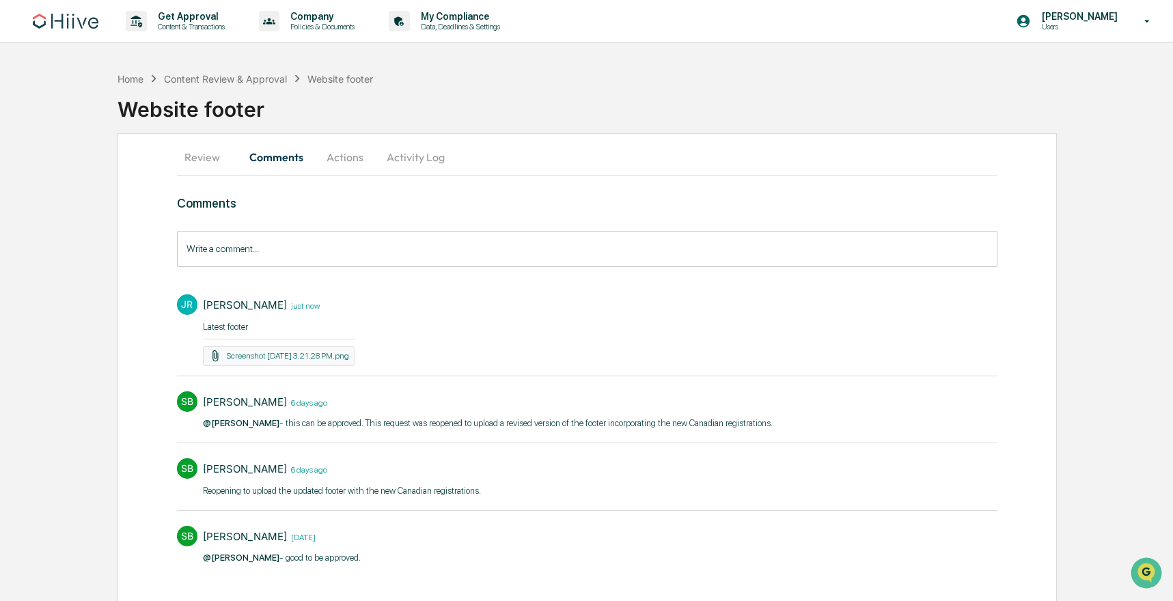
click at [205, 169] on button "Review" at bounding box center [208, 157] width 62 height 33
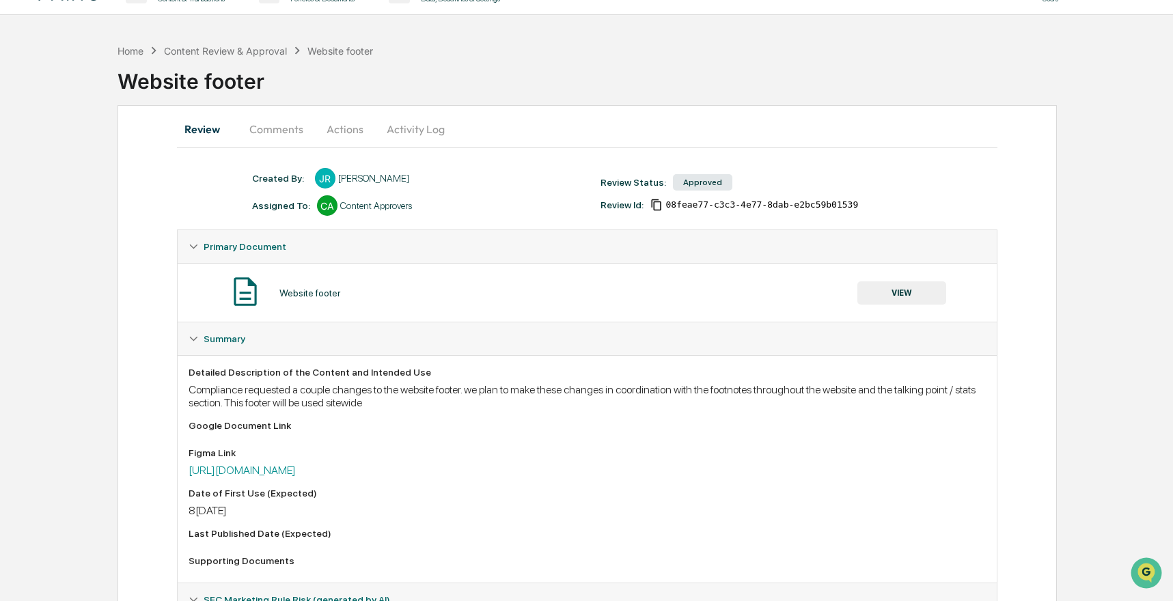
scroll to position [31, 0]
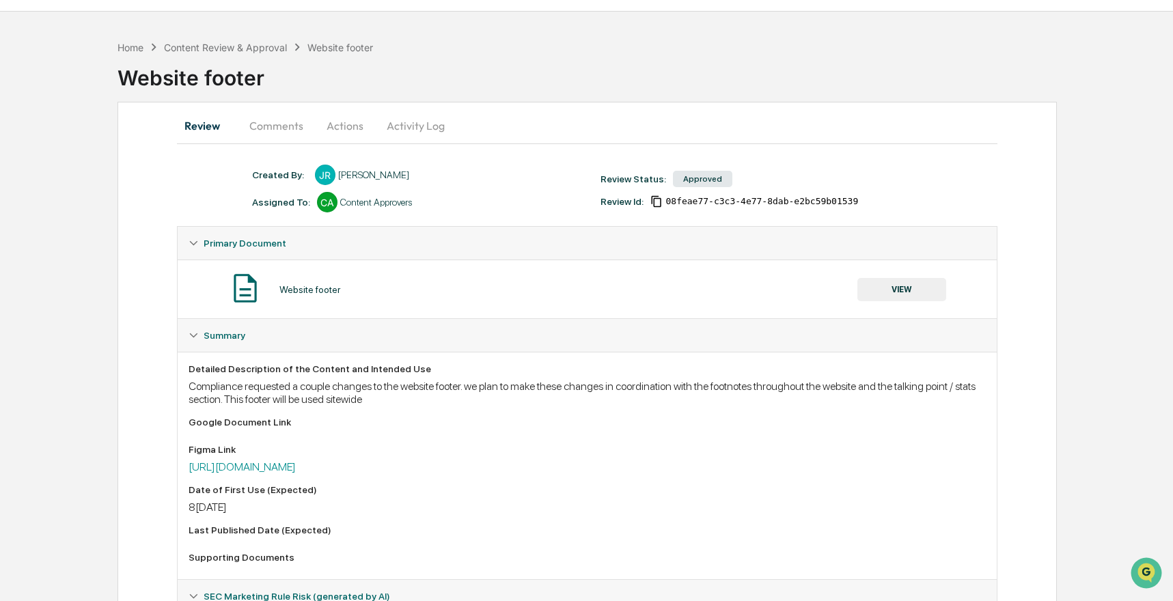
click at [839, 126] on div "Review Comments Actions Activity Log" at bounding box center [587, 125] width 821 height 33
